Goal: Download file/media

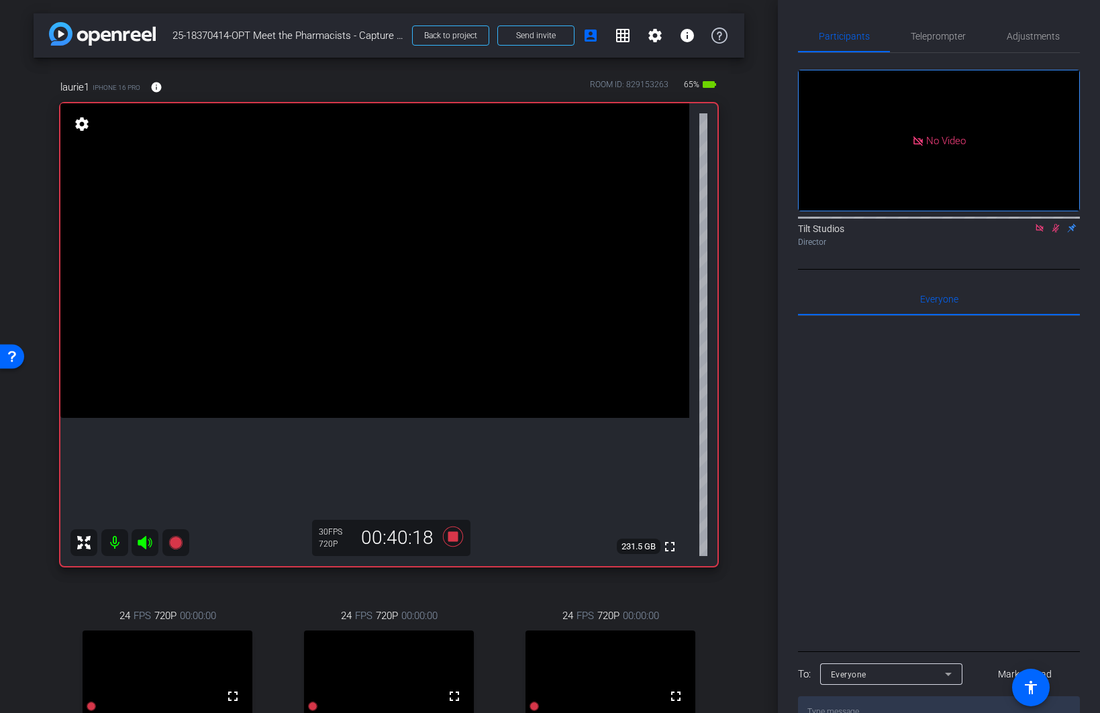
scroll to position [97, 0]
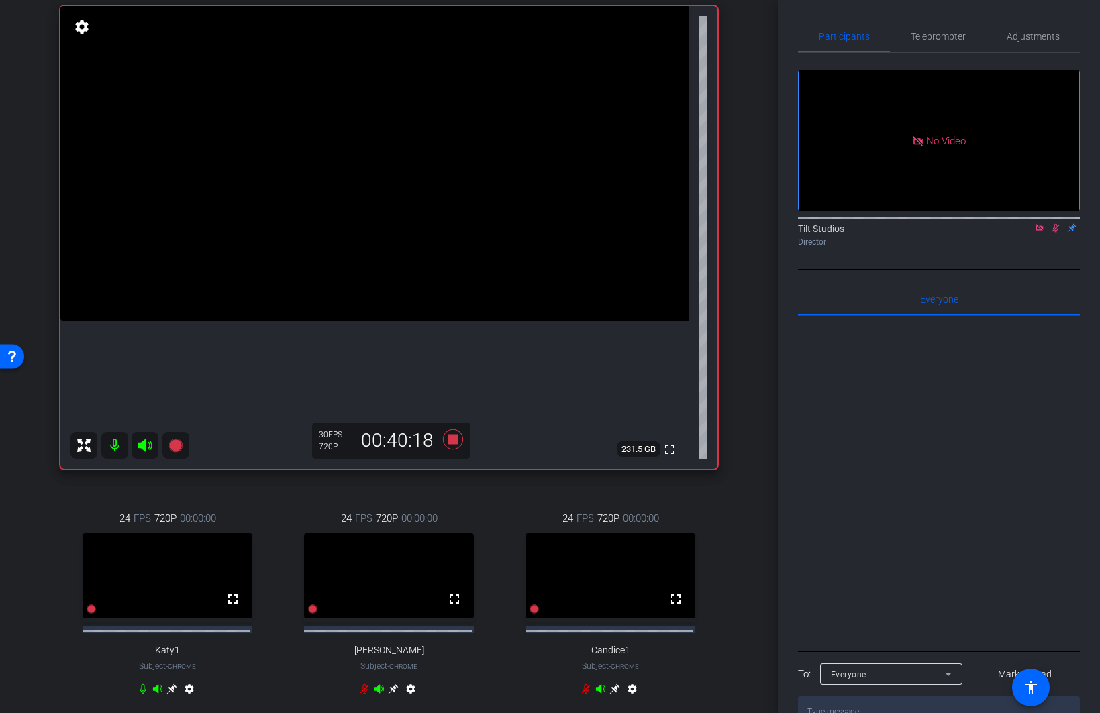
click at [1057, 223] on icon at bounding box center [1055, 227] width 11 height 9
click at [1053, 223] on icon at bounding box center [1055, 227] width 11 height 9
click at [1056, 211] on div "Tilt Studios Director" at bounding box center [939, 231] width 282 height 41
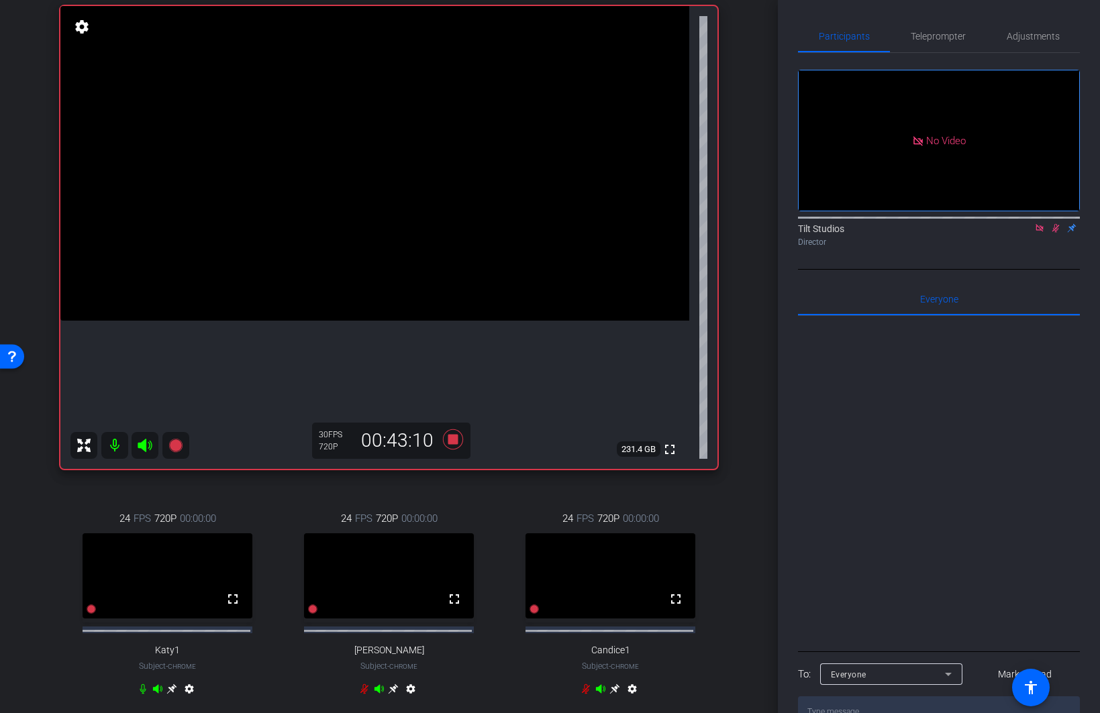
click at [1055, 224] on icon at bounding box center [1055, 228] width 7 height 9
click at [1041, 224] on icon at bounding box center [1038, 227] width 7 height 7
click at [737, 471] on div "laurie1 iPhone 16 Pro info ROOM ID: 829153263 65% battery_std fullscreen settin…" at bounding box center [389, 347] width 710 height 775
click at [451, 492] on div "24 FPS 720P 00:00:00 fullscreen Ashley Buhler Subject - Chrome settings" at bounding box center [389, 605] width 214 height 233
click at [446, 443] on icon at bounding box center [452, 439] width 20 height 20
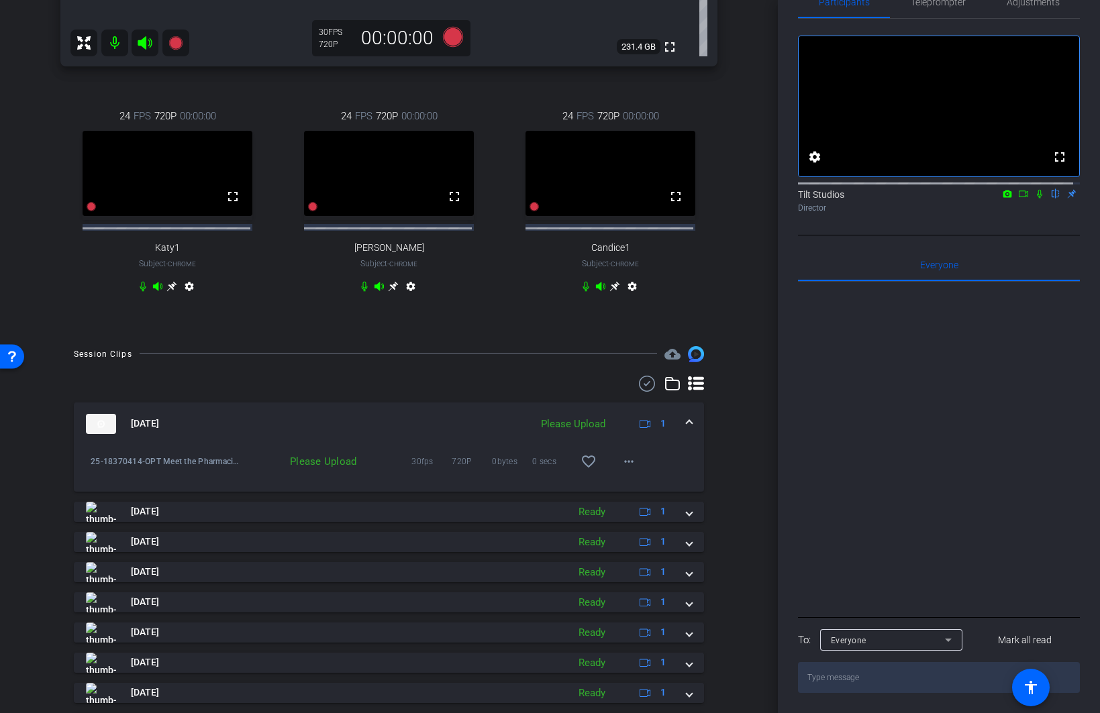
scroll to position [433, 0]
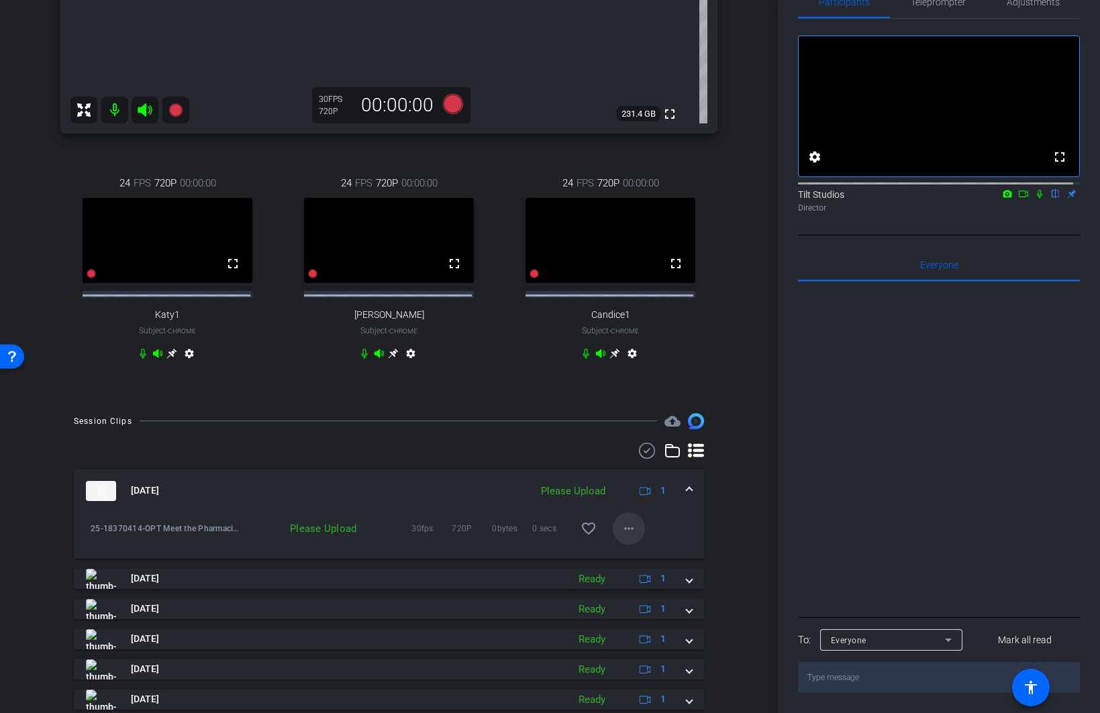
click at [621, 537] on mat-icon "more_horiz" at bounding box center [629, 529] width 16 height 16
click at [647, 568] on span "Upload" at bounding box center [644, 566] width 54 height 16
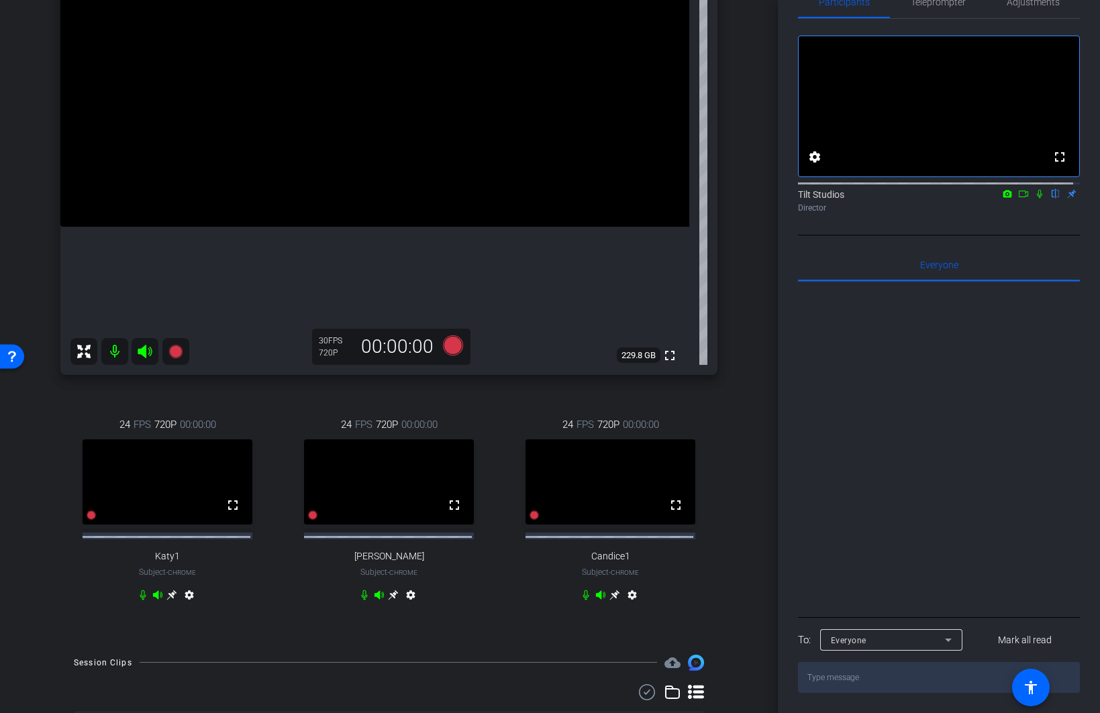
scroll to position [164, 0]
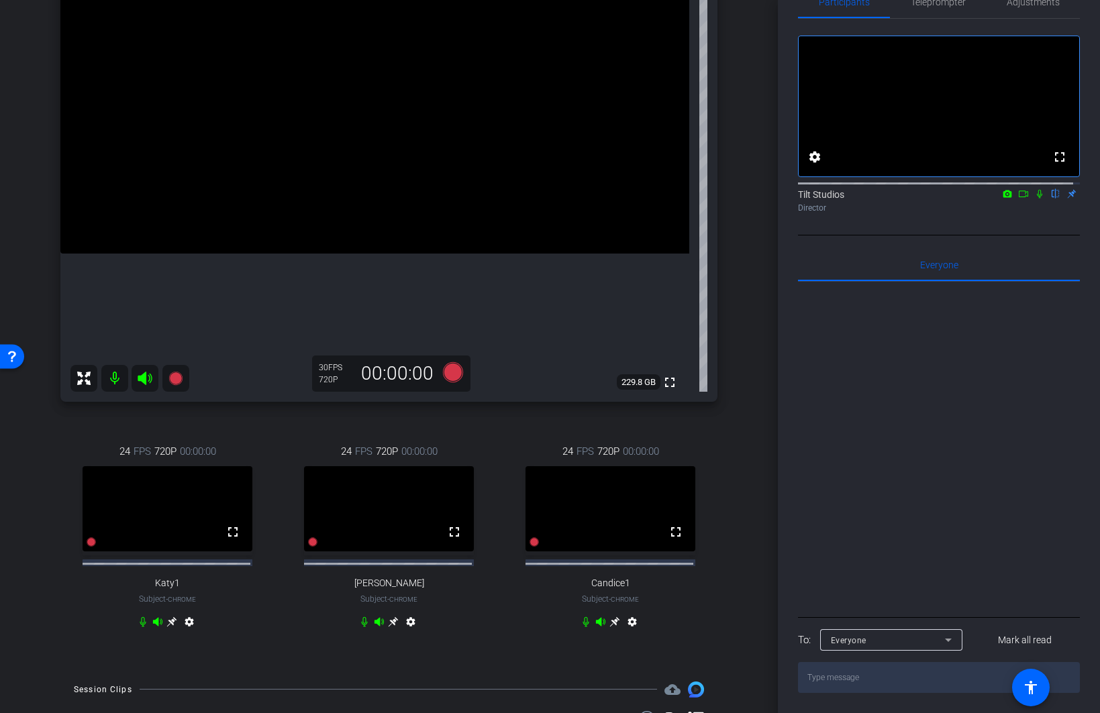
click at [1034, 194] on icon at bounding box center [1039, 193] width 11 height 9
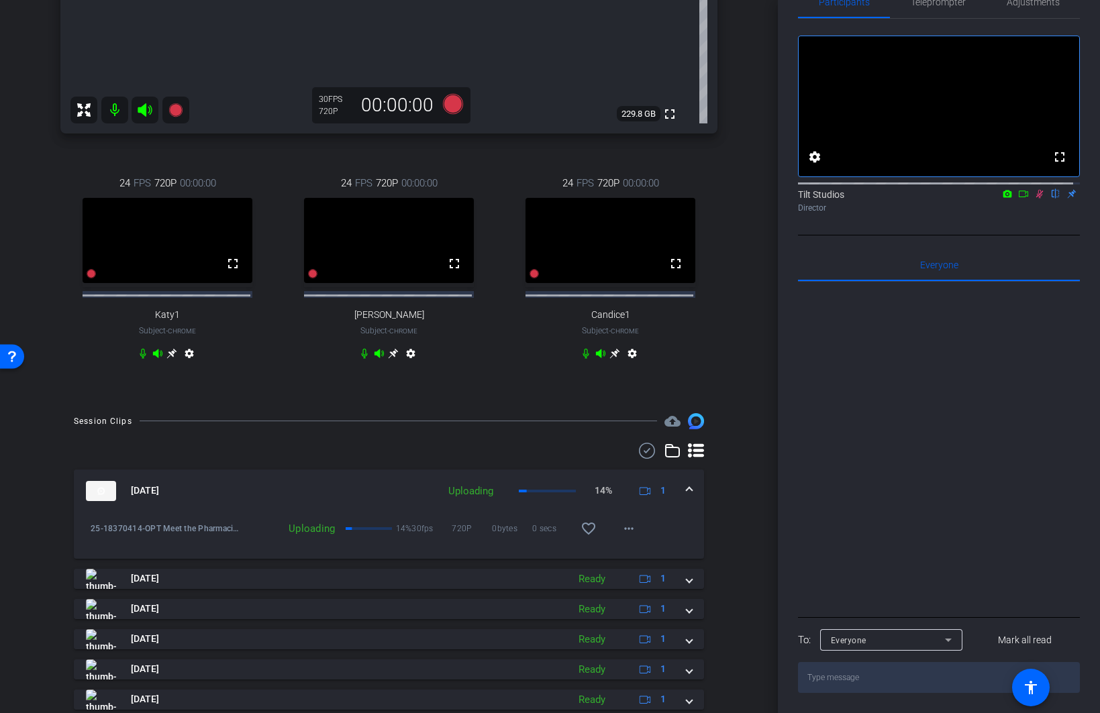
scroll to position [366, 0]
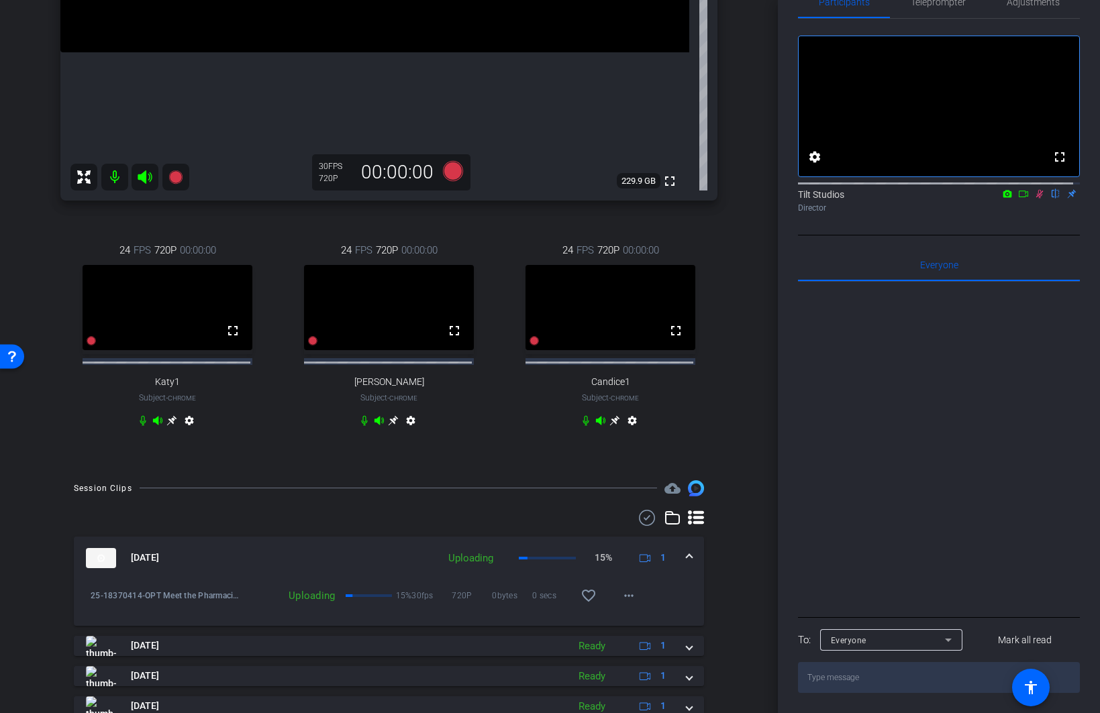
click at [1034, 198] on icon at bounding box center [1039, 193] width 11 height 9
click at [1034, 197] on icon at bounding box center [1039, 193] width 11 height 9
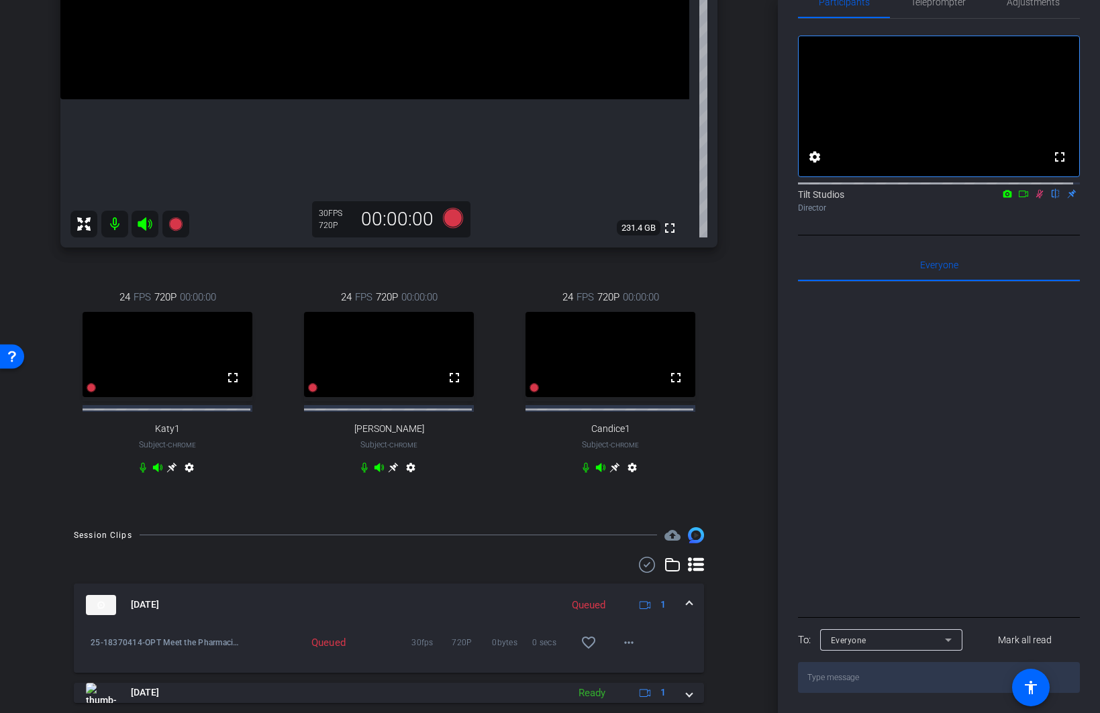
scroll to position [299, 0]
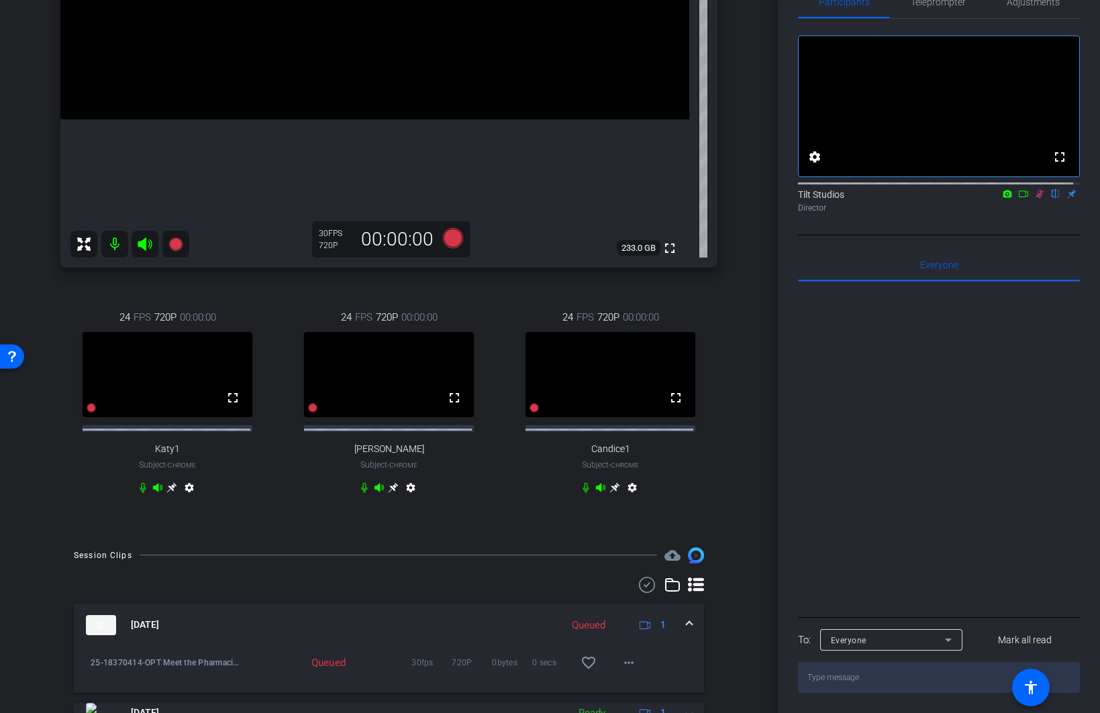
click at [1034, 191] on icon at bounding box center [1039, 193] width 11 height 9
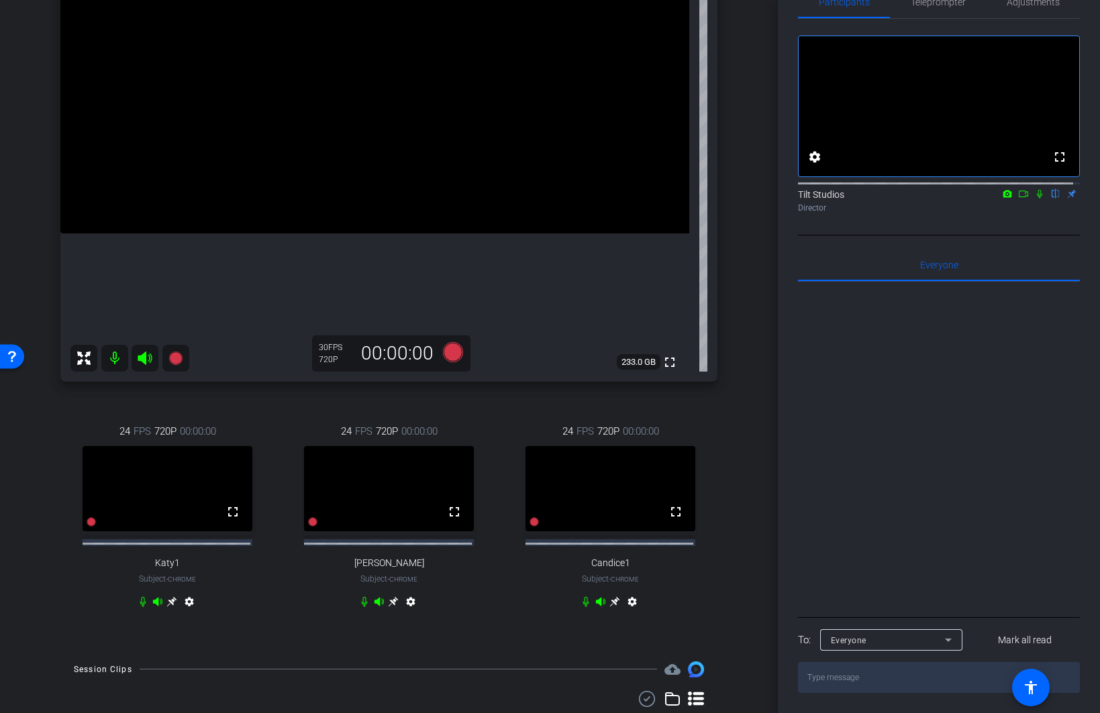
scroll to position [164, 0]
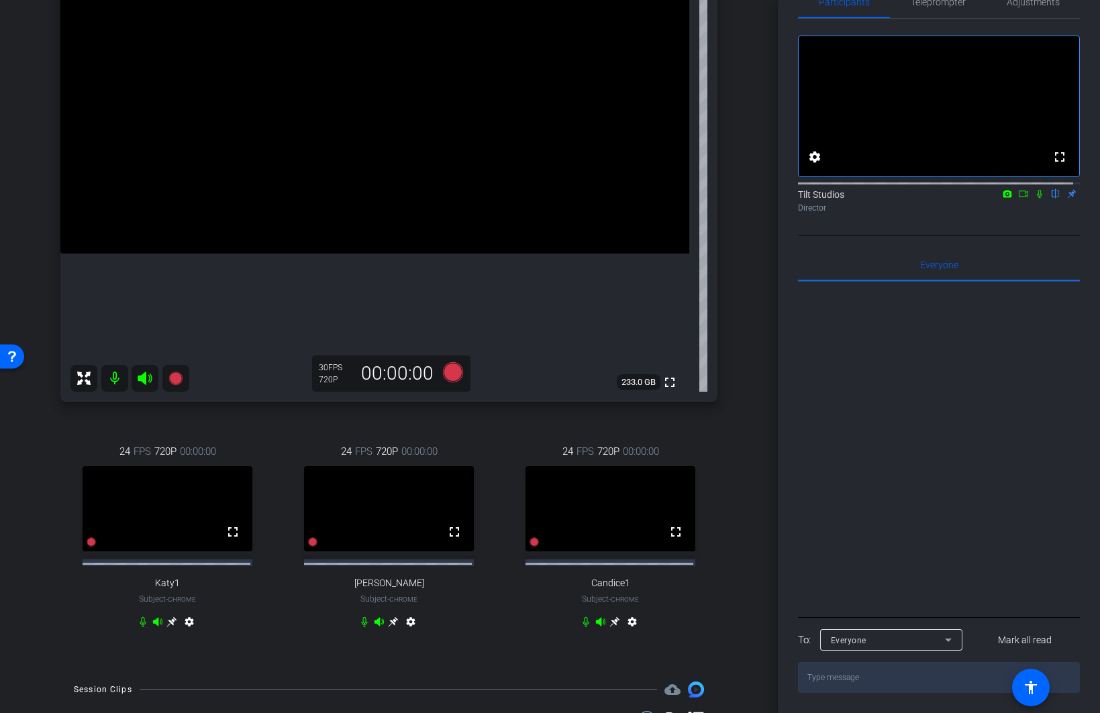
click at [746, 353] on div "arrow_back 25-18370414-OPT Meet the Pharmacists - Capture Session 01 Back to pr…" at bounding box center [389, 192] width 778 height 713
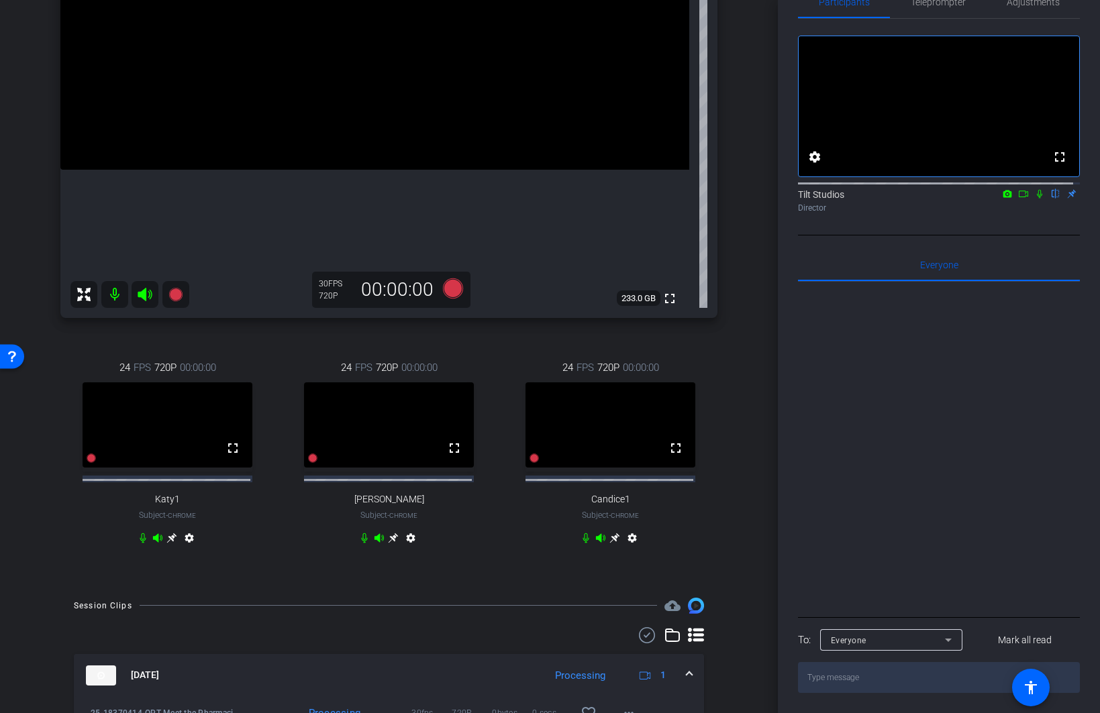
scroll to position [231, 0]
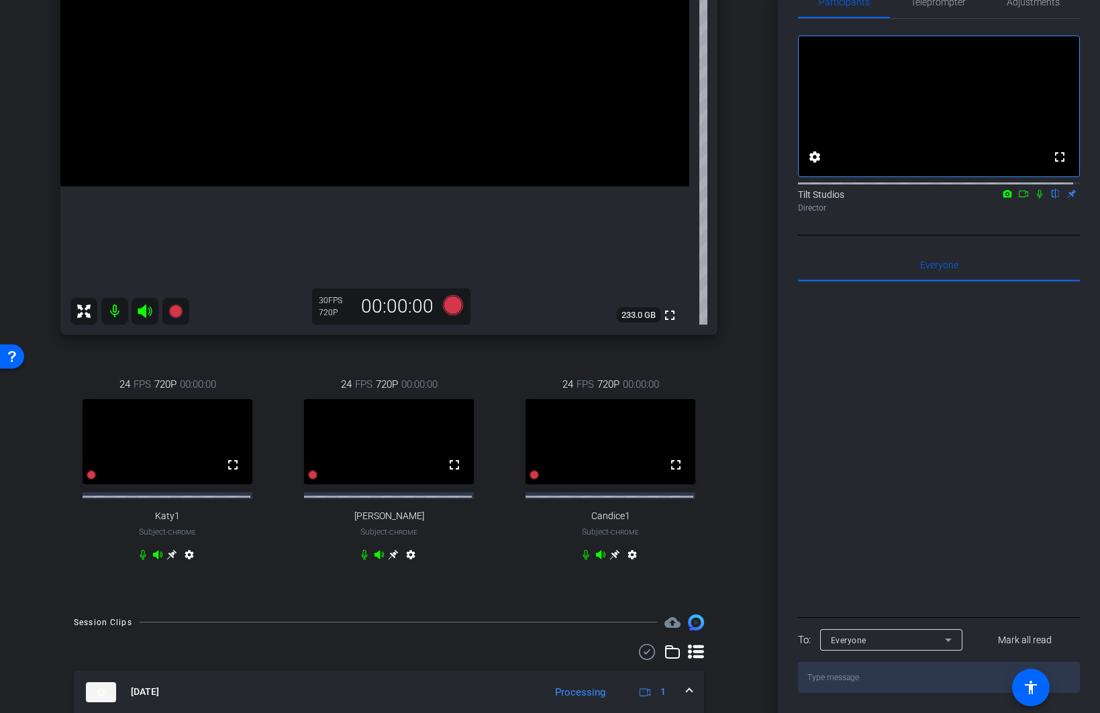
click at [1029, 213] on div "Director" at bounding box center [939, 208] width 282 height 12
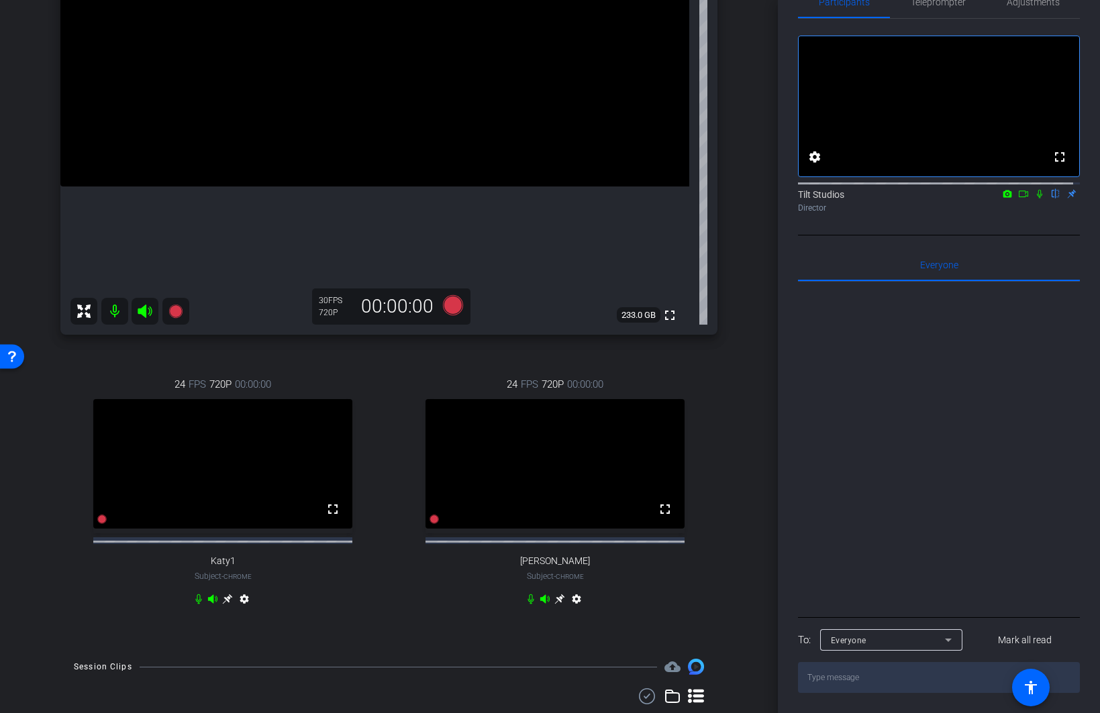
click at [1037, 196] on icon at bounding box center [1039, 194] width 5 height 9
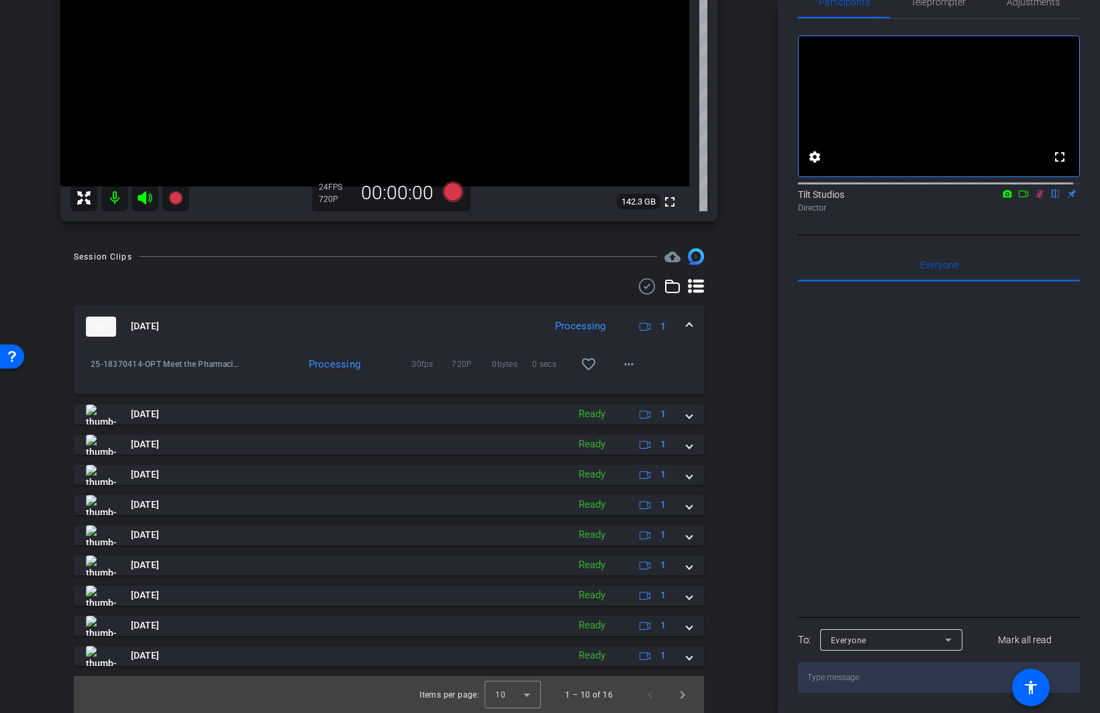
scroll to position [107, 0]
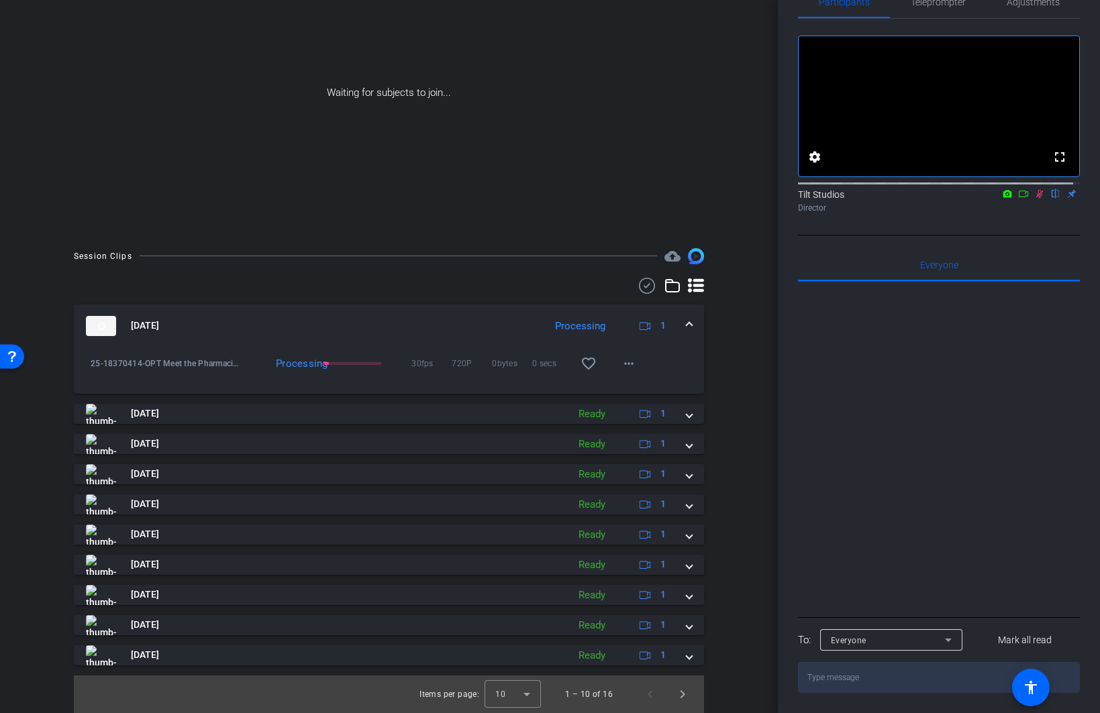
click at [1018, 195] on icon at bounding box center [1023, 193] width 11 height 9
click at [750, 411] on div "arrow_back 25-18370414-OPT Meet the Pharmacists - Capture Session 01 Back to pr…" at bounding box center [389, 249] width 778 height 713
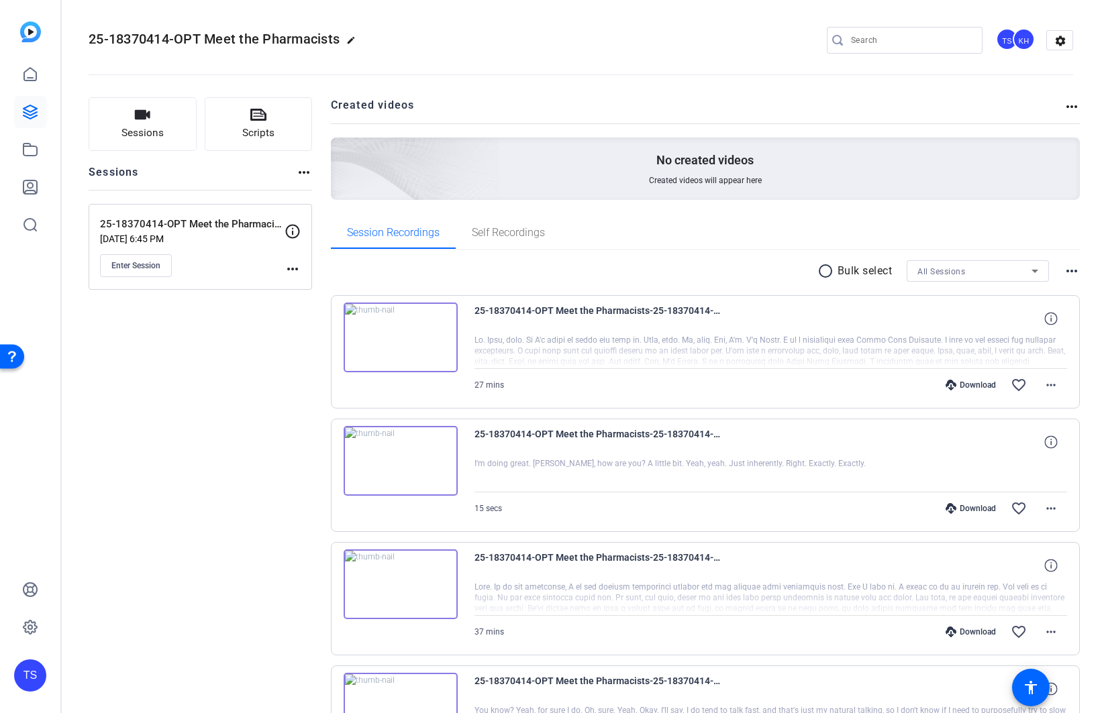
scroll to position [134, 0]
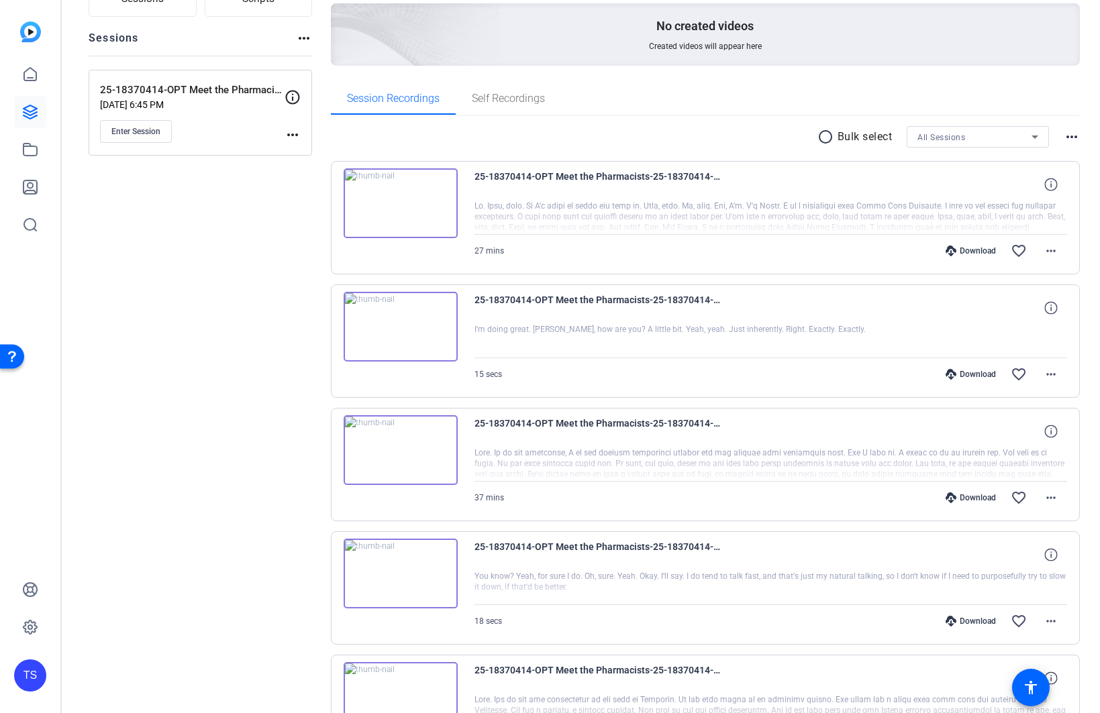
click at [211, 376] on div "Sessions Scripts Sessions more_horiz 25-18370414-OPT Meet the Pharmacists - Cap…" at bounding box center [200, 707] width 223 height 1489
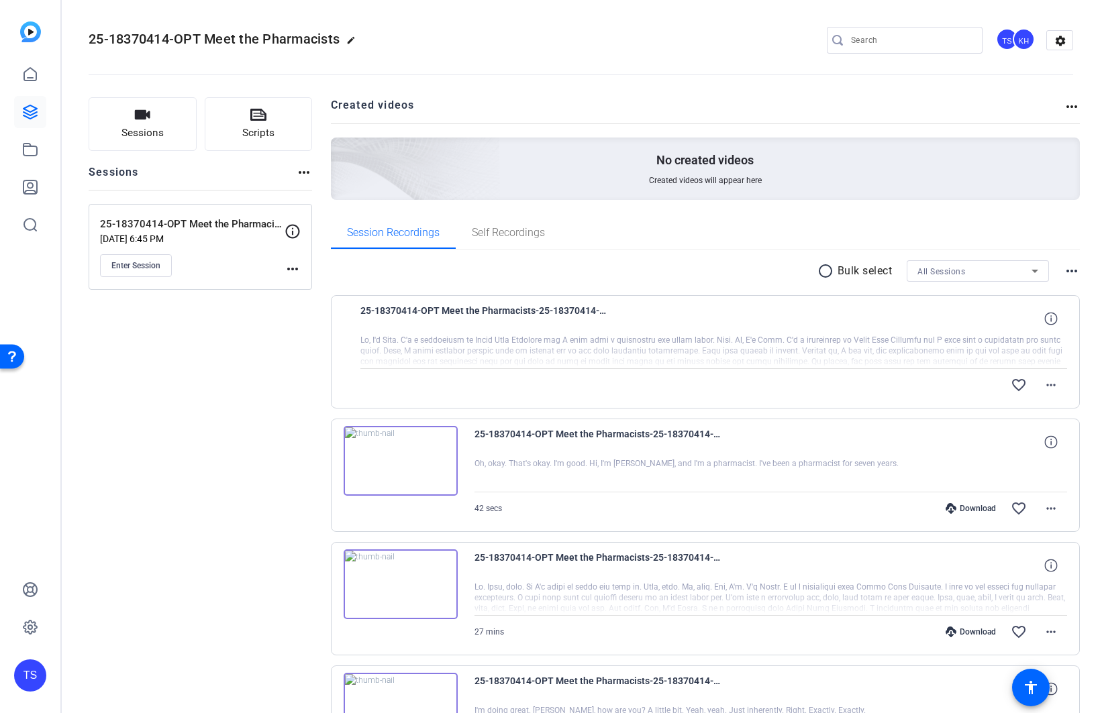
click at [1046, 386] on mat-icon "more_horiz" at bounding box center [1051, 385] width 16 height 16
click at [1017, 456] on span "Download Transcript" at bounding box center [1009, 464] width 81 height 16
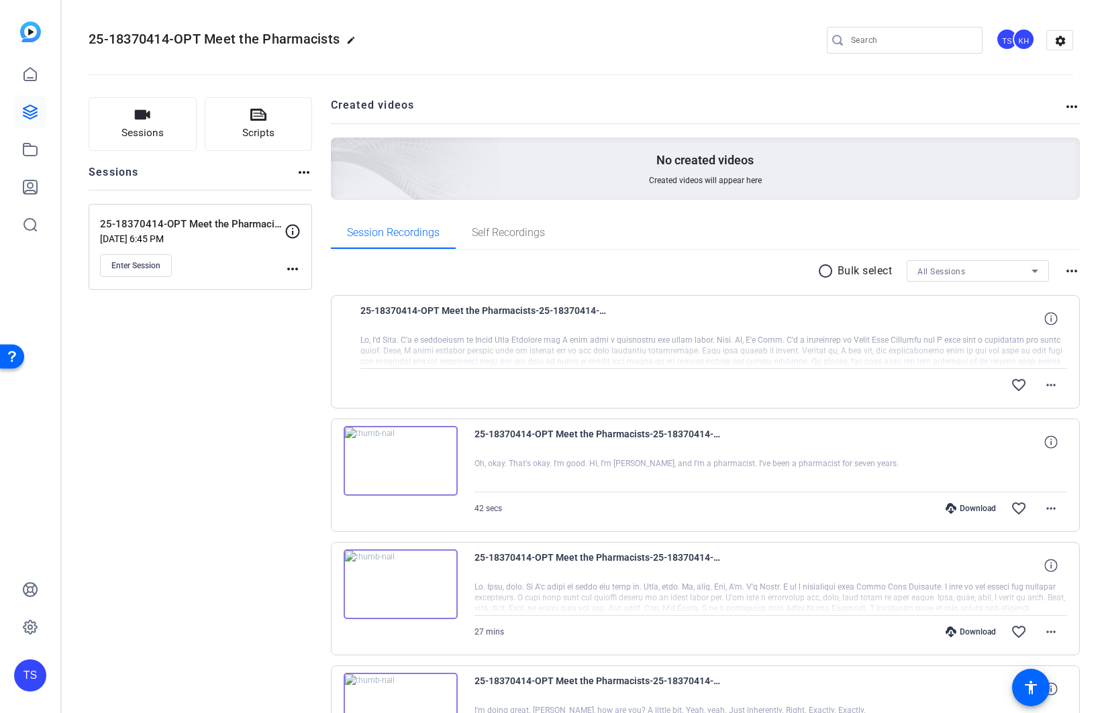
click at [1068, 103] on mat-icon "more_horiz" at bounding box center [1071, 107] width 16 height 16
click at [1061, 105] on div at bounding box center [550, 356] width 1100 height 713
click at [1063, 105] on mat-icon "more_horiz" at bounding box center [1071, 107] width 16 height 16
click at [1061, 105] on div at bounding box center [550, 356] width 1100 height 713
click at [1064, 272] on mat-icon "more_horiz" at bounding box center [1071, 271] width 16 height 16
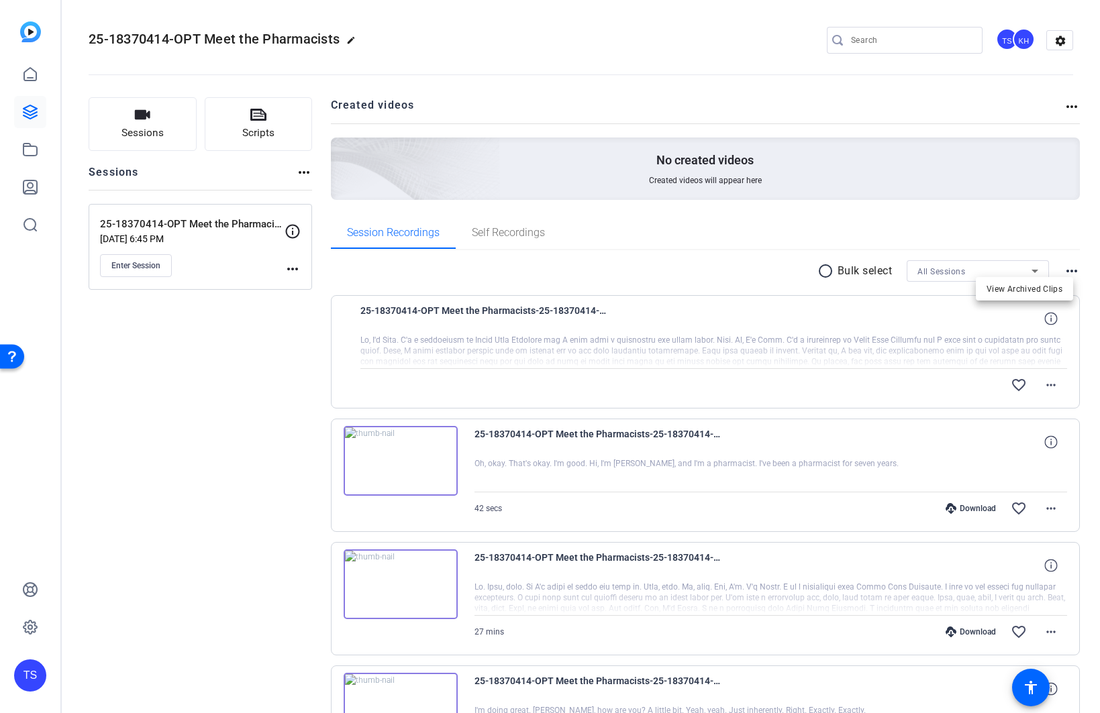
click at [1064, 272] on div at bounding box center [550, 356] width 1100 height 713
click at [291, 268] on mat-icon "more_horiz" at bounding box center [292, 269] width 16 height 16
click at [234, 350] on div at bounding box center [550, 356] width 1100 height 713
click at [891, 39] on input "Search" at bounding box center [911, 40] width 121 height 16
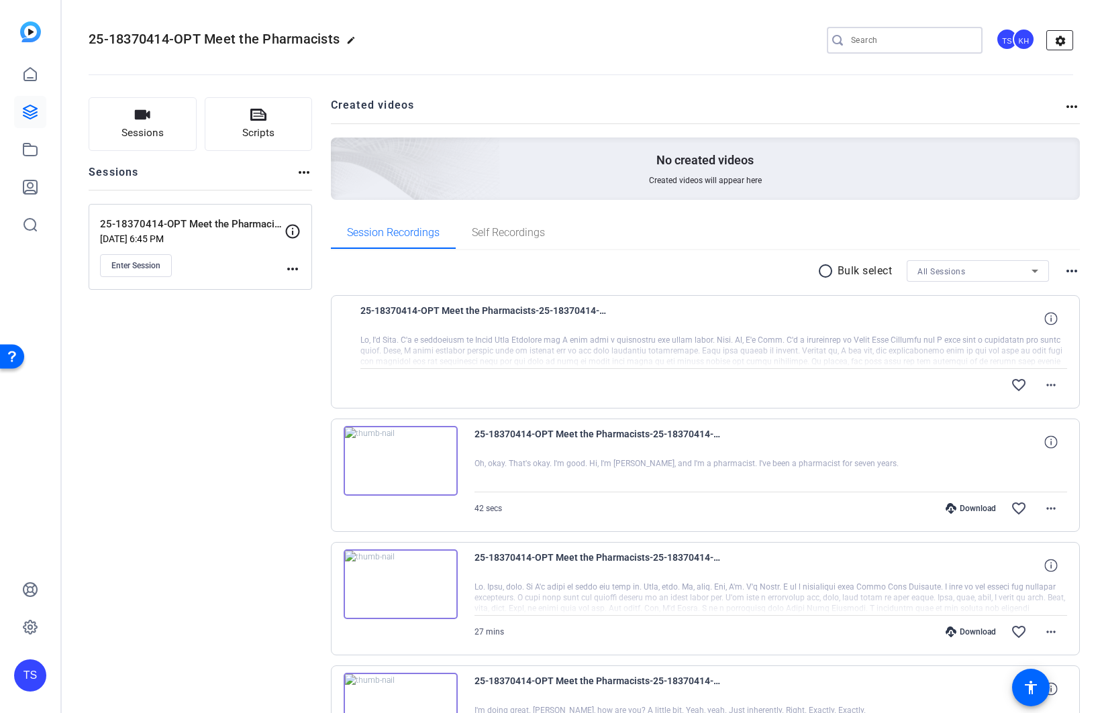
click at [1049, 38] on mat-icon "settings" at bounding box center [1060, 41] width 27 height 20
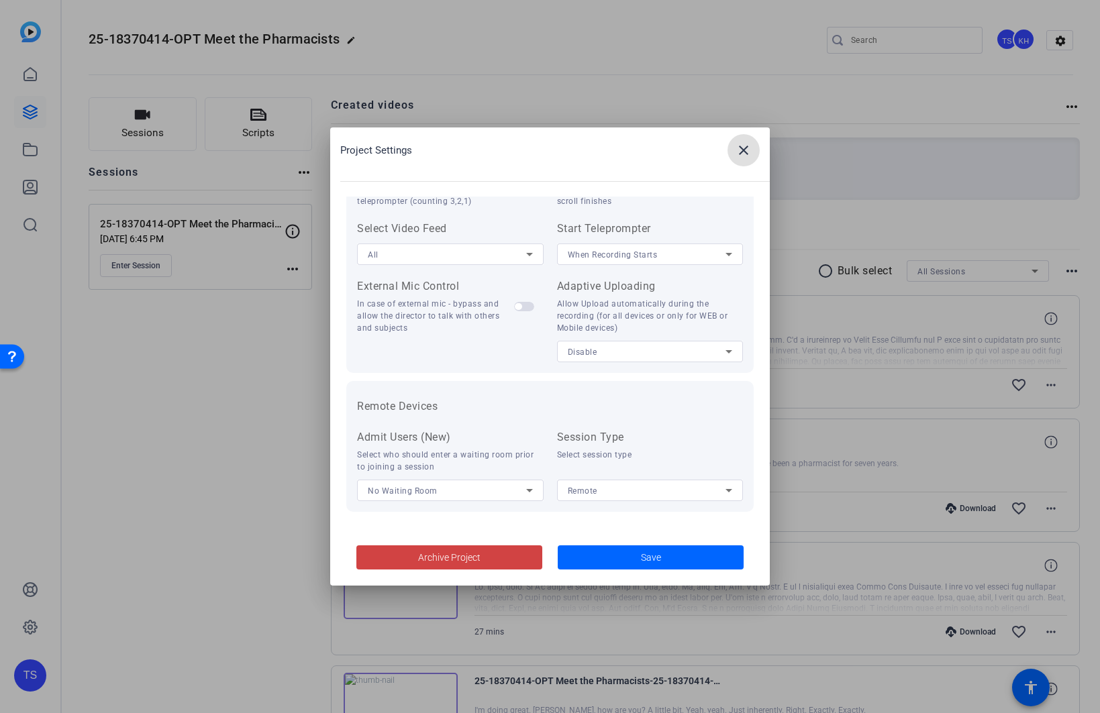
scroll to position [277, 0]
click at [745, 150] on mat-icon "close" at bounding box center [743, 150] width 16 height 16
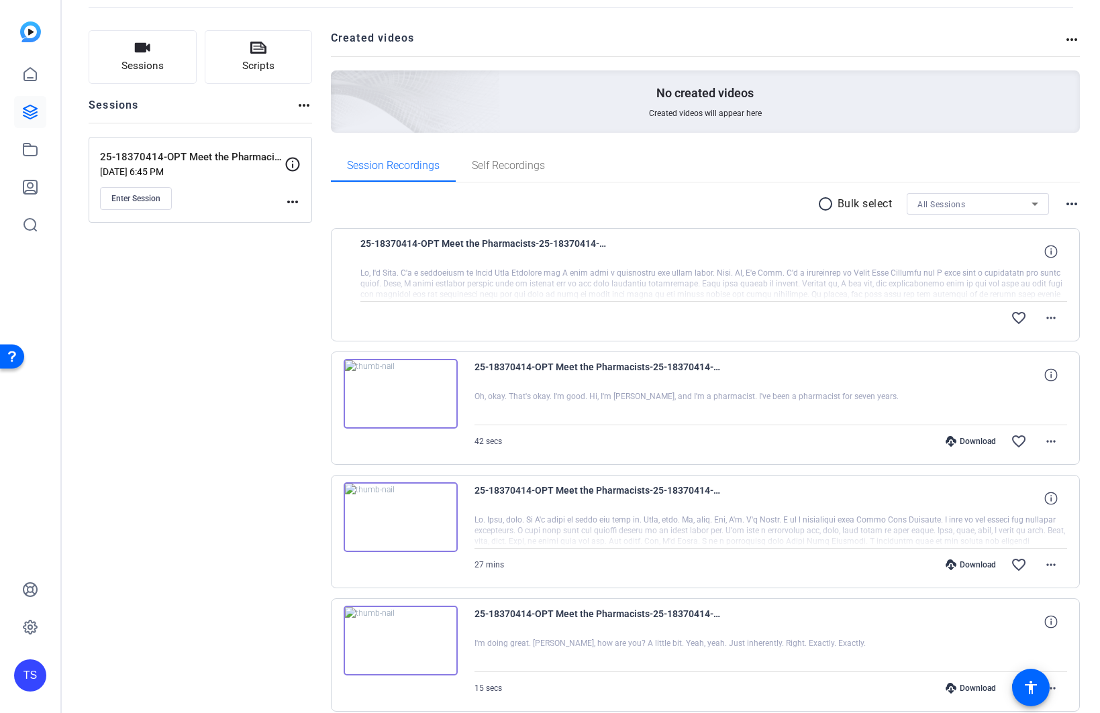
scroll to position [0, 0]
